Goal: Task Accomplishment & Management: Use online tool/utility

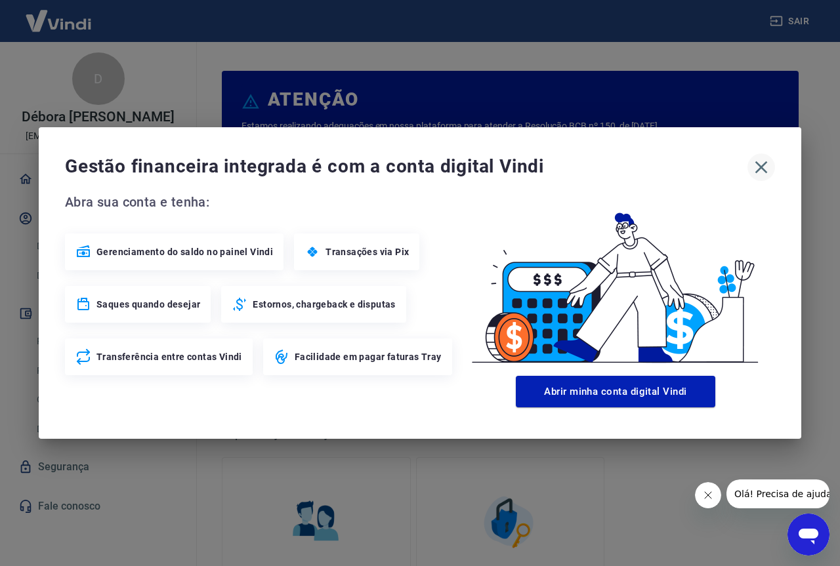
click at [758, 167] on icon "button" at bounding box center [761, 167] width 21 height 21
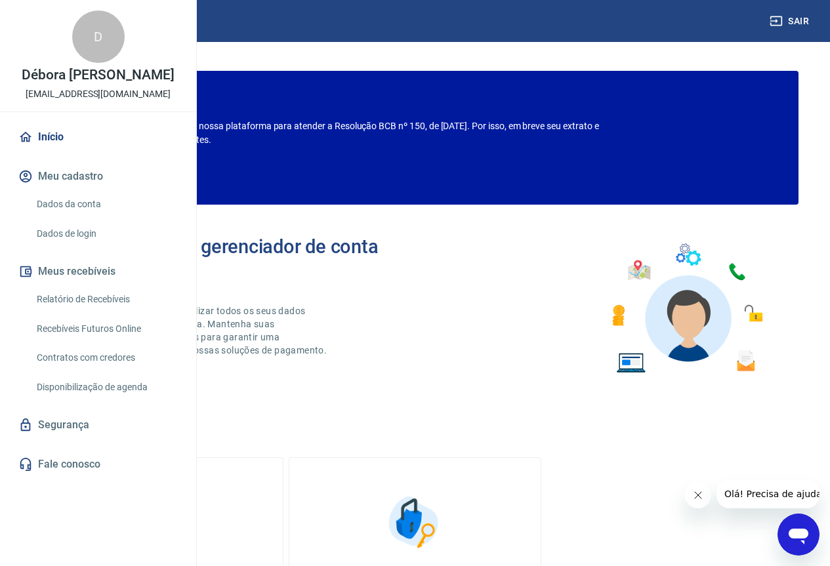
click at [123, 343] on link "Recebíveis Futuros Online" at bounding box center [106, 329] width 149 height 27
